Goal: Task Accomplishment & Management: Manage account settings

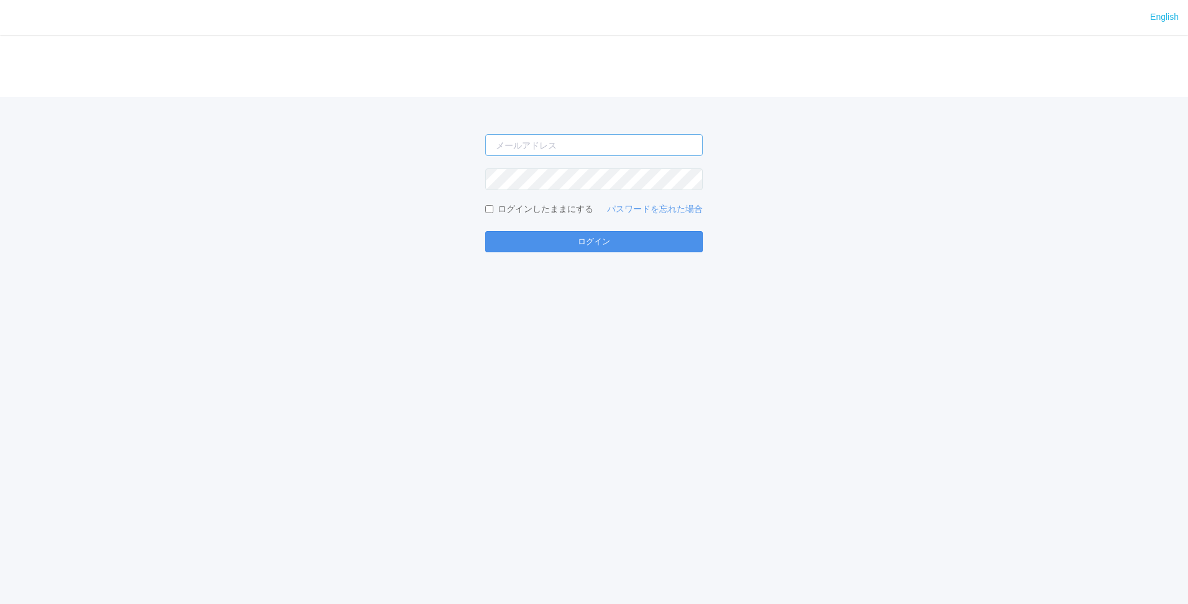
type input "[PERSON_NAME][EMAIL_ADDRESS][DOMAIN_NAME]"
click at [602, 238] on button "ログイン" at bounding box center [593, 241] width 217 height 21
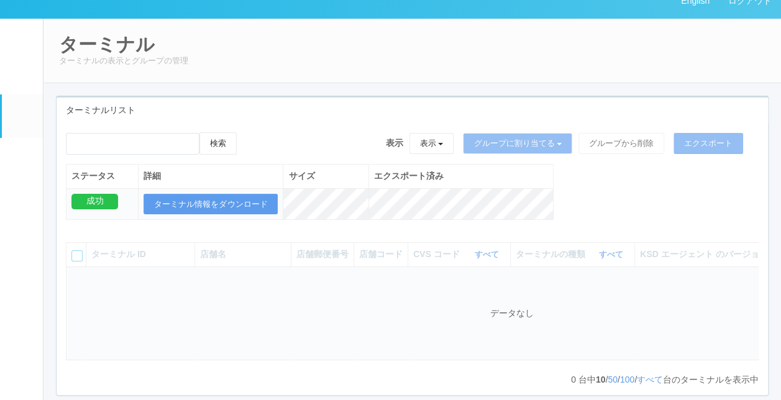
scroll to position [62, 0]
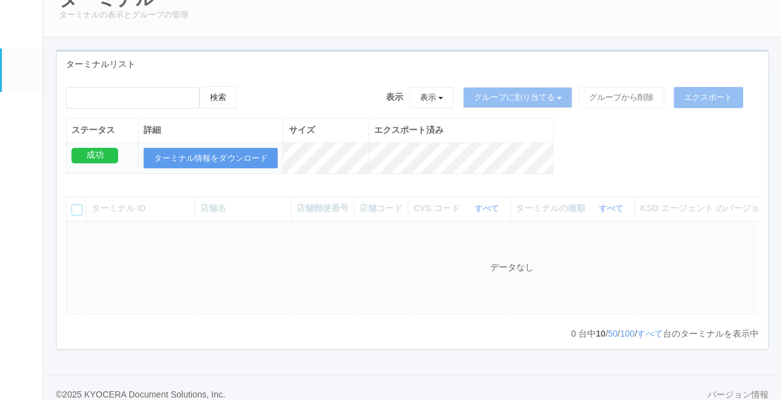
click at [26, 321] on link "ドキュメントを管理" at bounding box center [22, 302] width 41 height 38
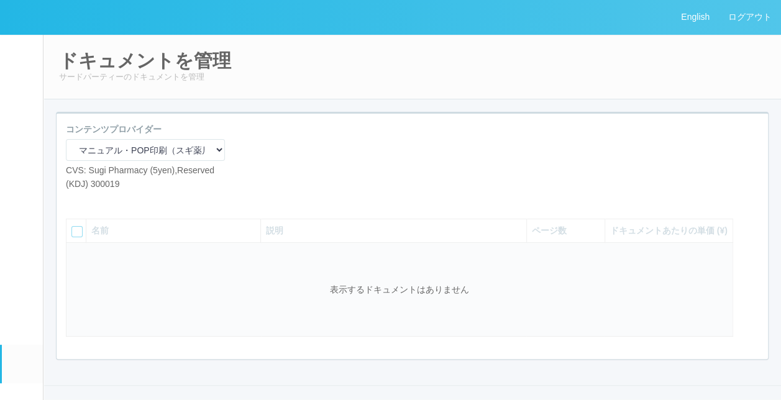
click at [22, 329] on em at bounding box center [22, 329] width 0 height 0
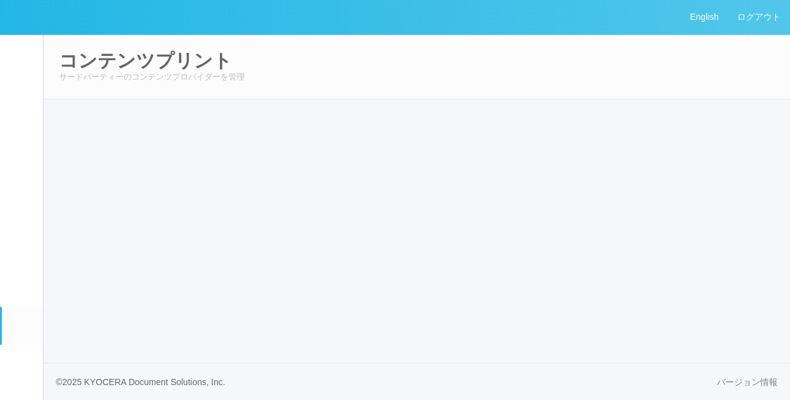
click at [363, 71] on p "サードパーティーのコンテンツプロバイダーを管理" at bounding box center [417, 77] width 716 height 12
click at [20, 345] on link "コンテンツプリント" at bounding box center [22, 326] width 41 height 38
click at [84, 56] on h2 "コンテンツプリント" at bounding box center [417, 60] width 716 height 21
click at [24, 345] on link "コンテンツプリント" at bounding box center [22, 326] width 41 height 38
click at [308, 321] on div "English ログアウト イベントログ ユーザー ターミナル パッケージ メンテナンス通知 クライアントリンク アラート設定 コンテンツプリント ドキュメン…" at bounding box center [395, 200] width 790 height 400
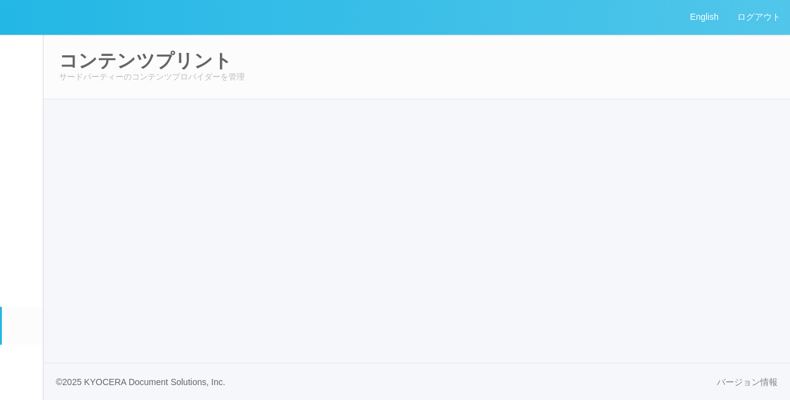
click at [22, 329] on em at bounding box center [22, 329] width 0 height 0
click at [4, 306] on link "アラート設定" at bounding box center [22, 287] width 41 height 38
select select "6"
select select "4"
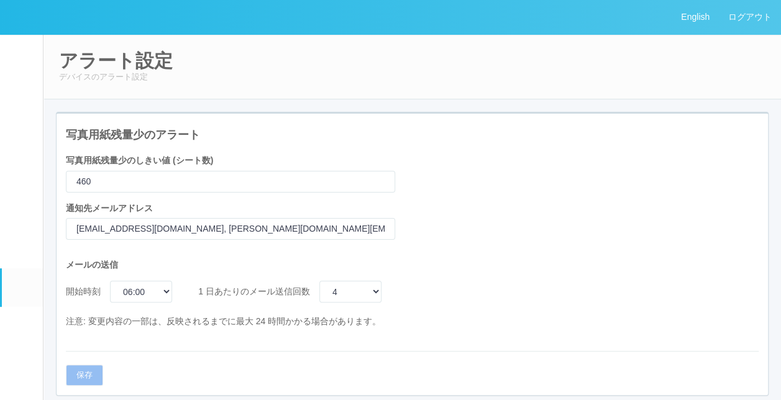
click at [22, 329] on em at bounding box center [22, 329] width 0 height 0
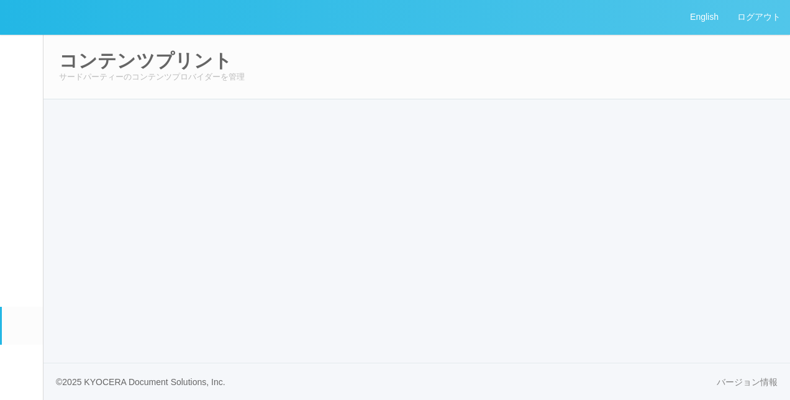
click at [444, 75] on p "サードパーティーのコンテンツプロバイダーを管理" at bounding box center [417, 77] width 716 height 12
click at [22, 367] on em at bounding box center [22, 367] width 0 height 0
click at [22, 329] on em at bounding box center [22, 329] width 0 height 0
select select "6"
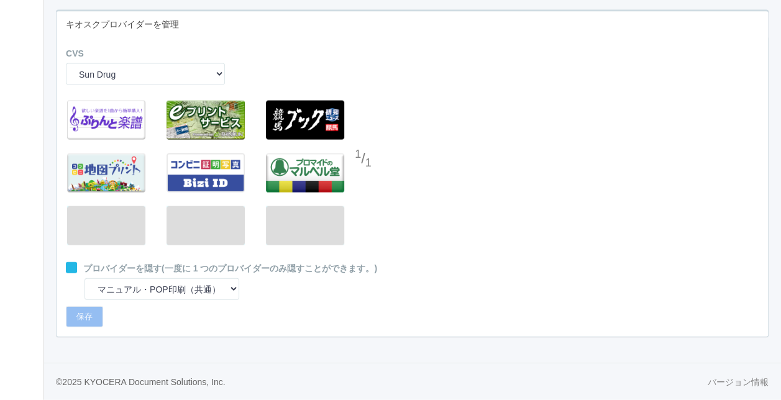
scroll to position [3673, 0]
click at [135, 72] on select "Sun Drug Daily Yamazaki Preview ARCS NRS (Nippon Racing Service) Seicomart Uny …" at bounding box center [145, 74] width 159 height 22
select select "21"
click at [66, 63] on select "Sun Drug Daily Yamazaki Preview ARCS NRS (Nippon Racing Service) Seicomart Uny …" at bounding box center [145, 74] width 159 height 22
select select "0"
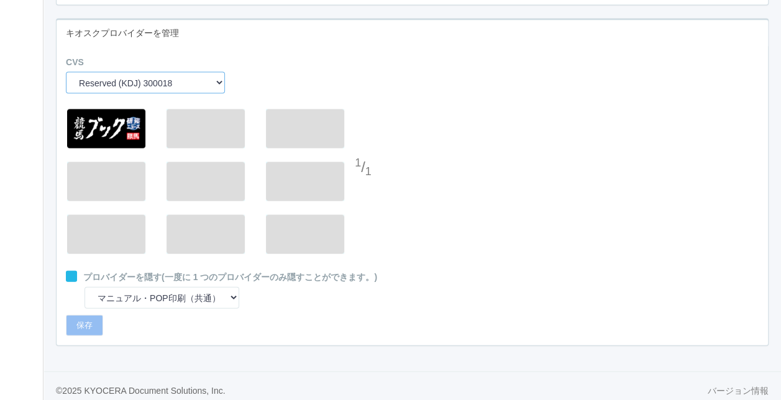
scroll to position [3611, 0]
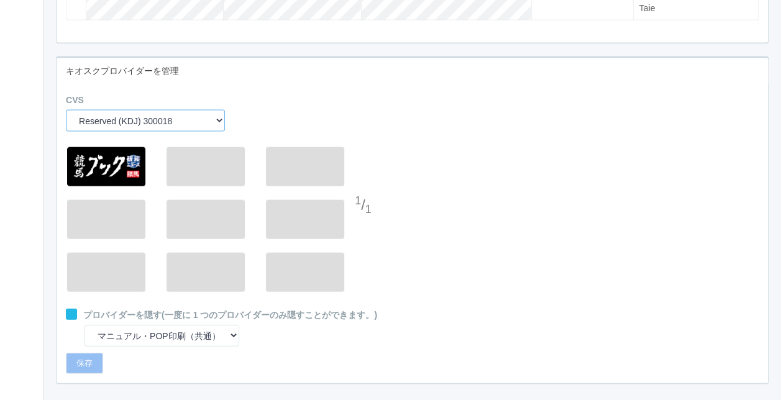
click at [192, 132] on select "Sun Drug Daily Yamazaki Preview ARCS NRS (Nippon Racing Service) Seicomart Uny …" at bounding box center [145, 121] width 159 height 22
click at [66, 125] on select "Sun Drug Daily Yamazaki Preview ARCS NRS (Nippon Racing Service) Seicomart Uny …" at bounding box center [145, 121] width 159 height 22
click at [168, 132] on select "Sun Drug Daily Yamazaki Preview ARCS NRS (Nippon Racing Service) Seicomart Uny …" at bounding box center [145, 121] width 159 height 22
click at [66, 125] on select "Sun Drug Daily Yamazaki Preview ARCS NRS (Nippon Racing Service) Seicomart Uny …" at bounding box center [145, 121] width 159 height 22
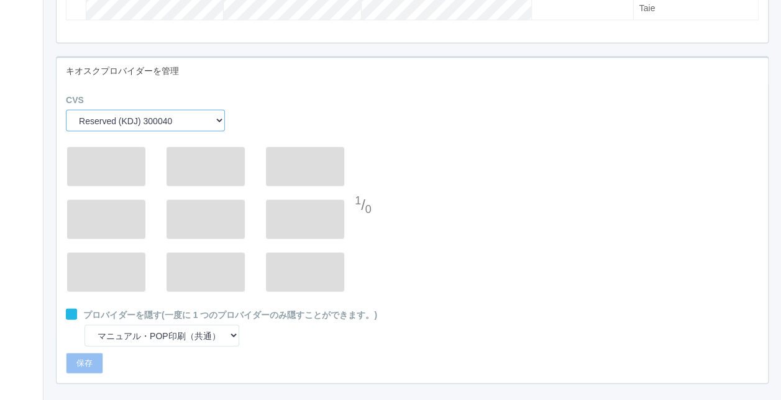
scroll to position [3673, 0]
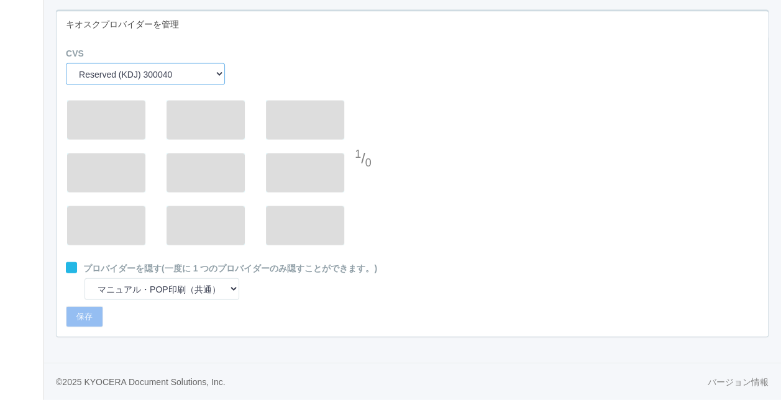
click at [214, 73] on select "Sun Drug Daily Yamazaki Preview ARCS NRS (Nippon Racing Service) Seicomart Uny …" at bounding box center [145, 74] width 159 height 22
click at [66, 63] on select "Sun Drug Daily Yamazaki Preview ARCS NRS (Nippon Racing Service) Seicomart Uny …" at bounding box center [145, 74] width 159 height 22
click at [196, 72] on select "Sun Drug Daily Yamazaki Preview ARCS NRS (Nippon Racing Service) Seicomart Uny …" at bounding box center [145, 74] width 159 height 22
select select "17"
click at [66, 63] on select "Sun Drug Daily Yamazaki Preview ARCS NRS (Nippon Racing Service) Seicomart Uny …" at bounding box center [145, 74] width 159 height 22
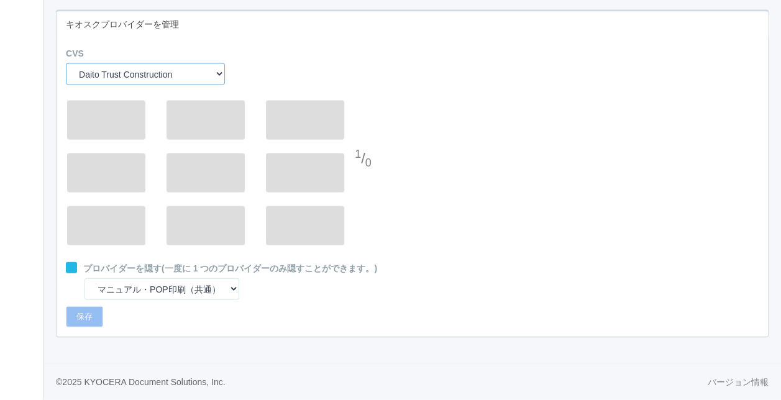
select select "5"
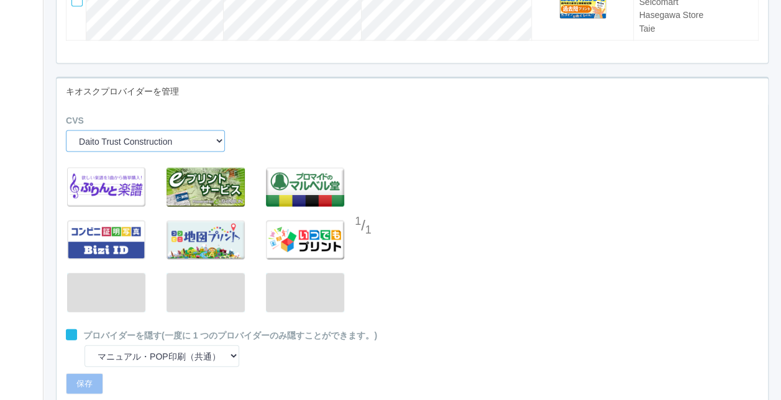
scroll to position [3487, 0]
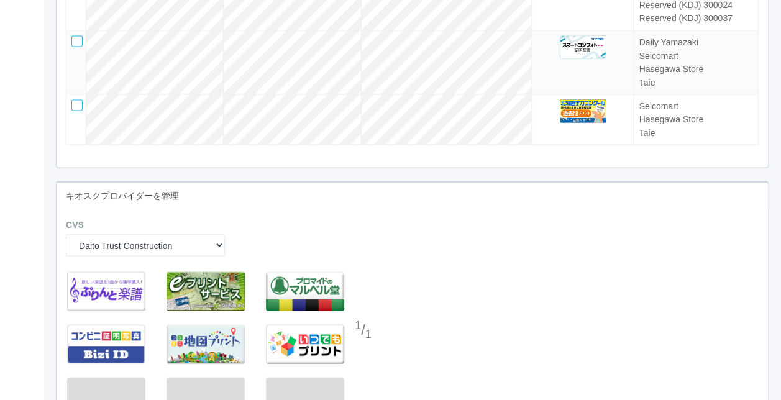
click at [502, 301] on div "1 / 1" at bounding box center [412, 349] width 711 height 168
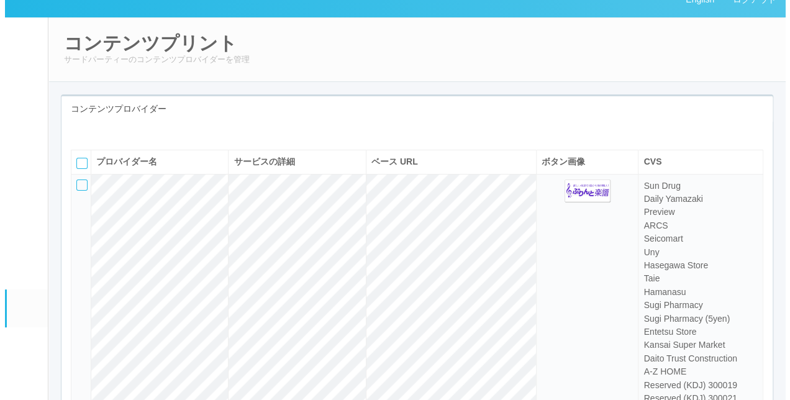
scroll to position [0, 0]
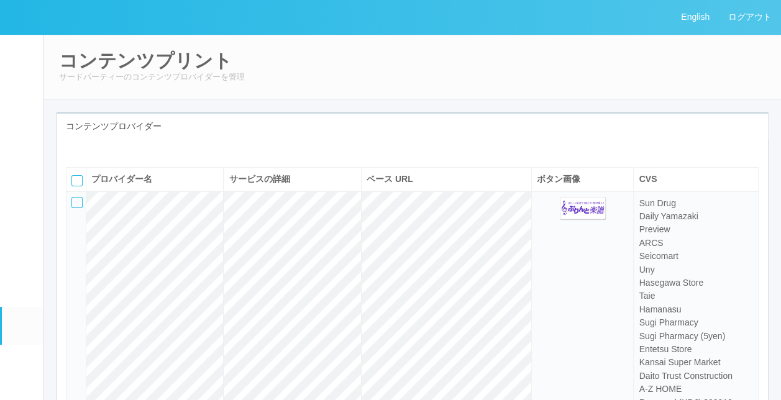
click at [739, 62] on h2 "コンテンツプリント" at bounding box center [412, 60] width 706 height 21
click at [752, 27] on link "ログアウト" at bounding box center [750, 17] width 62 height 34
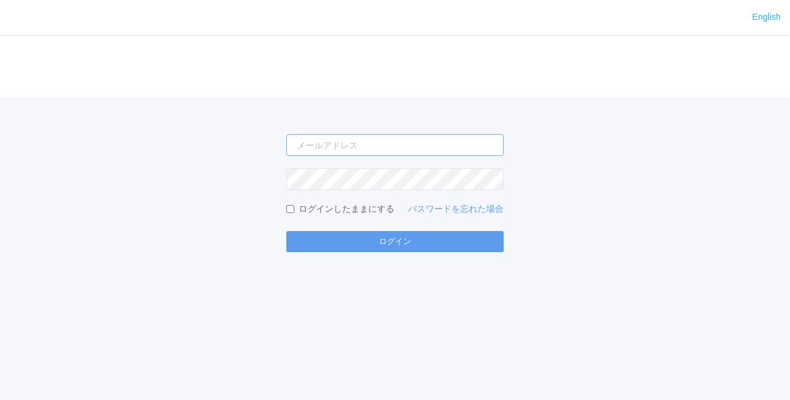
type input "[PERSON_NAME][EMAIL_ADDRESS][DOMAIN_NAME]"
